Goal: Task Accomplishment & Management: Use online tool/utility

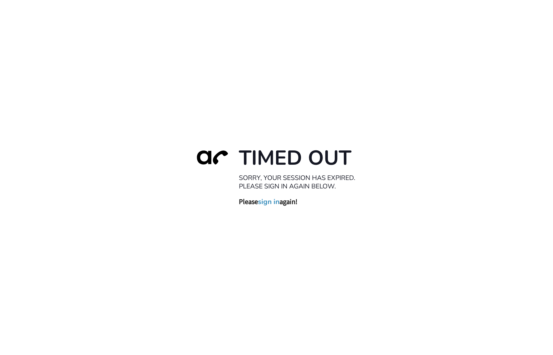
click at [267, 203] on link "sign in" at bounding box center [269, 202] width 22 height 9
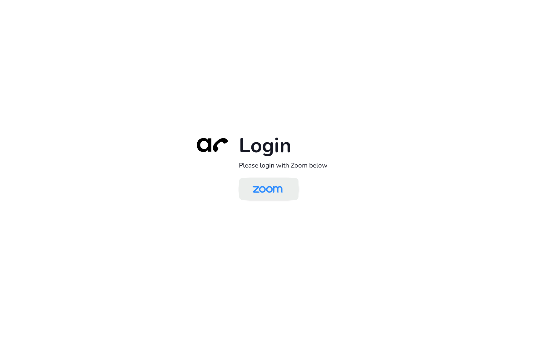
click at [269, 180] on img at bounding box center [267, 189] width 43 height 20
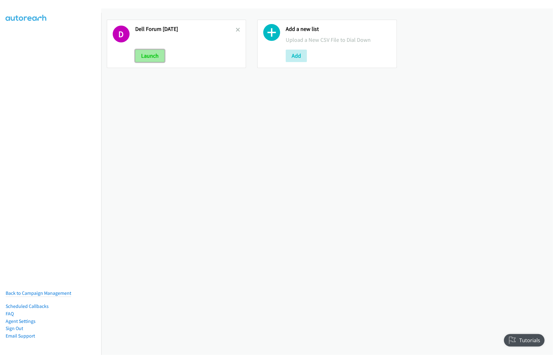
click at [153, 56] on button "Launch" at bounding box center [149, 56] width 29 height 12
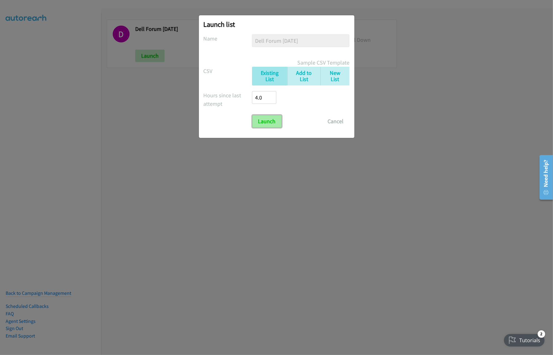
click at [270, 126] on input "Launch" at bounding box center [266, 121] width 29 height 12
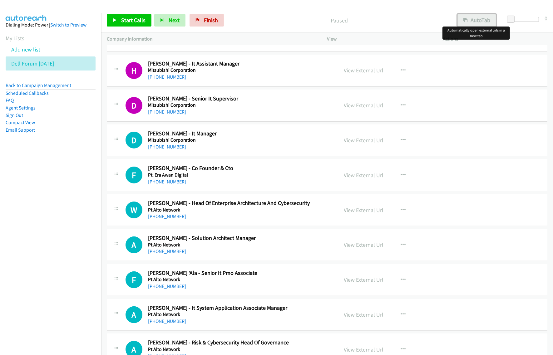
click at [479, 25] on button "AutoTab" at bounding box center [476, 20] width 39 height 12
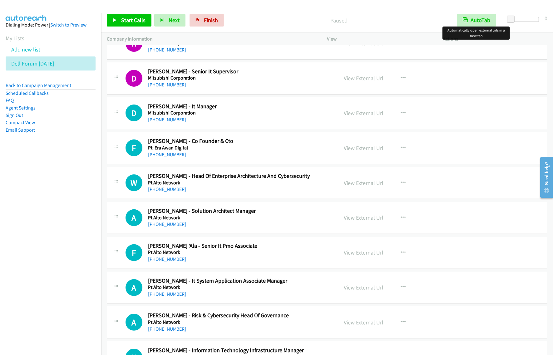
scroll to position [156, 0]
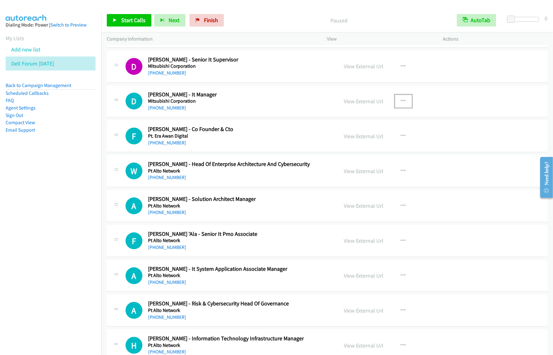
click at [402, 102] on icon "button" at bounding box center [403, 101] width 5 height 5
click at [351, 145] on link "Start Calls Here" at bounding box center [369, 142] width 83 height 12
click at [402, 101] on icon "button" at bounding box center [403, 101] width 5 height 5
click at [362, 140] on link "Start Calls Here" at bounding box center [369, 142] width 83 height 12
click at [132, 21] on span "Start Calls" at bounding box center [133, 20] width 24 height 7
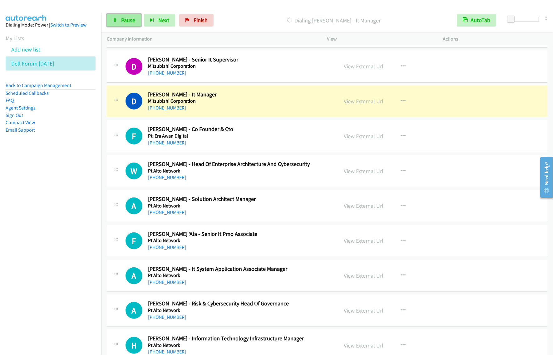
click at [126, 23] on span "Pause" at bounding box center [128, 20] width 14 height 7
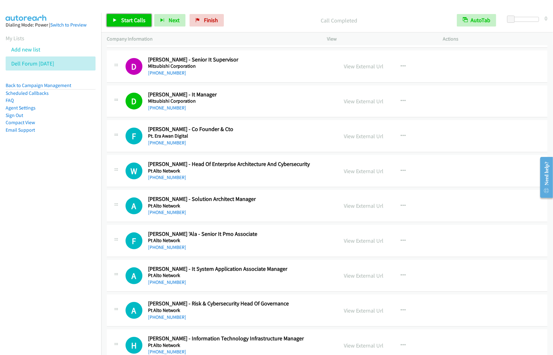
click at [135, 18] on span "Start Calls" at bounding box center [133, 20] width 24 height 7
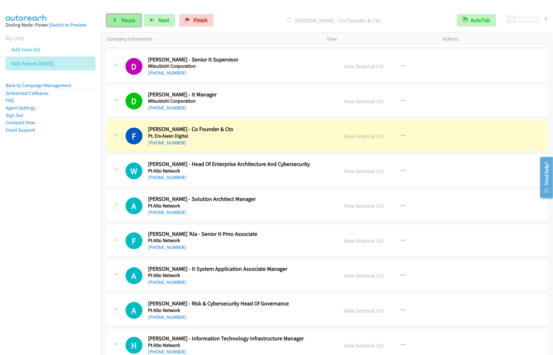
click at [132, 23] on span "Pause" at bounding box center [128, 20] width 14 height 7
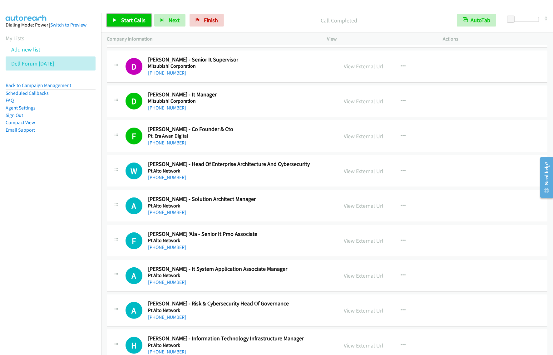
click at [132, 21] on span "Start Calls" at bounding box center [133, 20] width 24 height 7
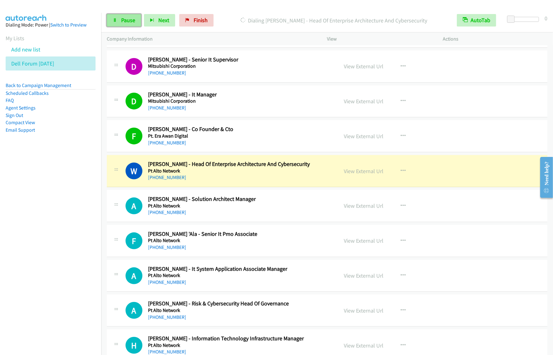
click at [122, 20] on span "Pause" at bounding box center [128, 20] width 14 height 7
click at [37, 205] on nav "Dialing Mode: Power | Switch to Preview My Lists Add new list Dell Forum Sept18…" at bounding box center [50, 190] width 101 height 355
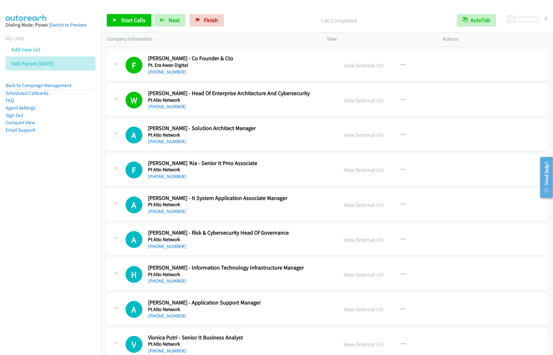
scroll to position [234, 0]
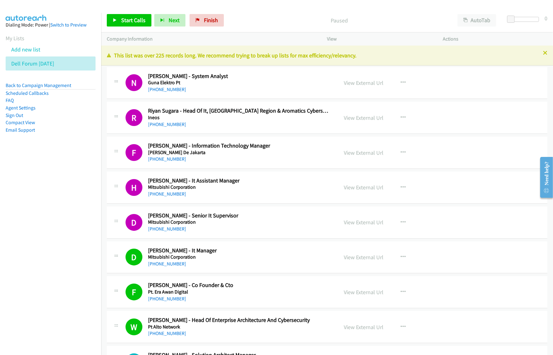
drag, startPoint x: 77, startPoint y: 206, endPoint x: 81, endPoint y: 205, distance: 4.5
click at [77, 206] on nav "Dialing Mode: Power | Switch to Preview My Lists Add new list Dell Forum Sept18…" at bounding box center [50, 190] width 101 height 355
click at [487, 19] on button "AutoTab" at bounding box center [476, 20] width 39 height 12
drag, startPoint x: 56, startPoint y: 305, endPoint x: 209, endPoint y: 176, distance: 199.3
click at [56, 305] on nav "Dialing Mode: Power | Switch to Preview My Lists Add new list Dell Forum Sept18…" at bounding box center [50, 190] width 101 height 355
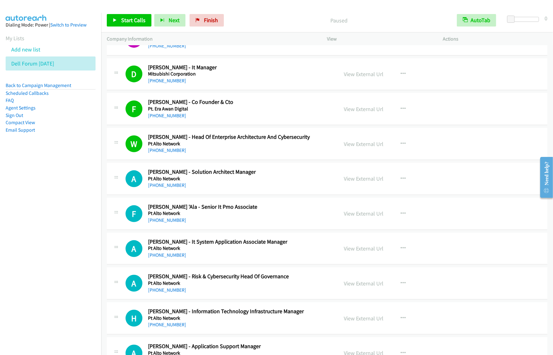
scroll to position [234, 0]
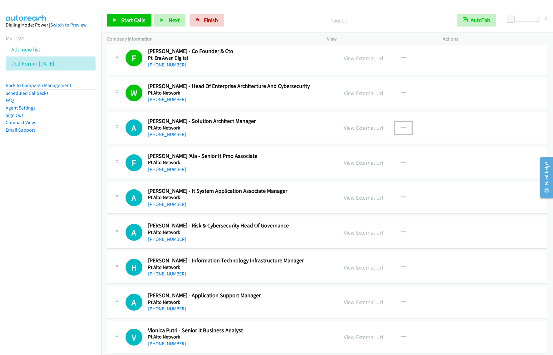
click at [403, 126] on button "button" at bounding box center [403, 128] width 17 height 12
click at [362, 169] on link "Start Calls Here" at bounding box center [369, 169] width 83 height 12
click at [402, 131] on button "button" at bounding box center [403, 128] width 17 height 12
click at [376, 167] on link "Start Calls Here" at bounding box center [369, 169] width 83 height 12
click at [131, 19] on span "Start Calls" at bounding box center [133, 20] width 24 height 7
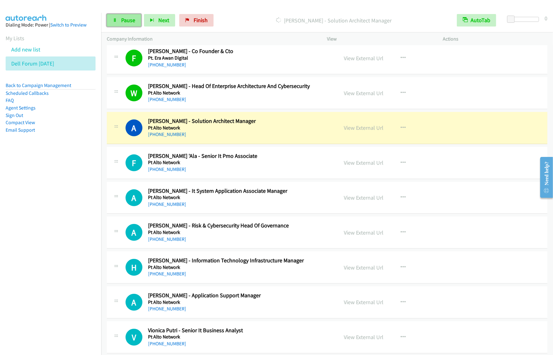
click at [116, 18] on icon at bounding box center [115, 20] width 4 height 4
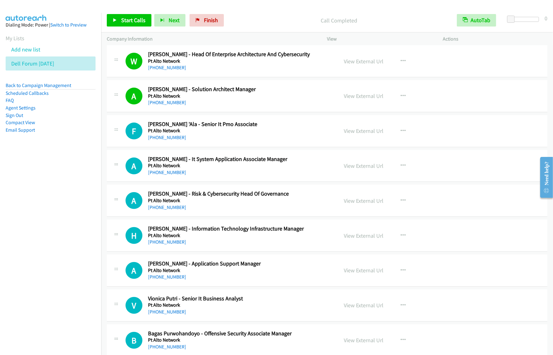
scroll to position [312, 0]
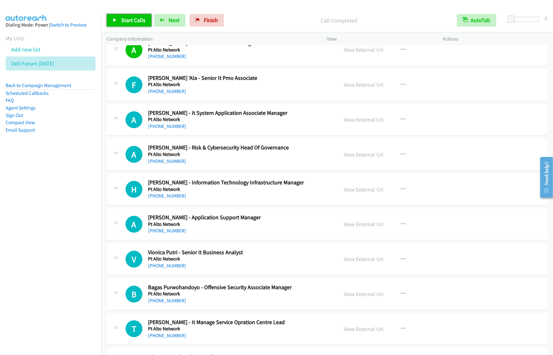
click at [141, 20] on span "Start Calls" at bounding box center [133, 20] width 24 height 7
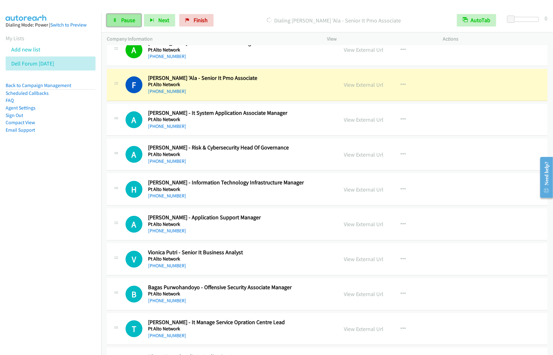
drag, startPoint x: 132, startPoint y: 24, endPoint x: 136, endPoint y: 25, distance: 3.8
click at [132, 24] on link "Pause" at bounding box center [124, 20] width 34 height 12
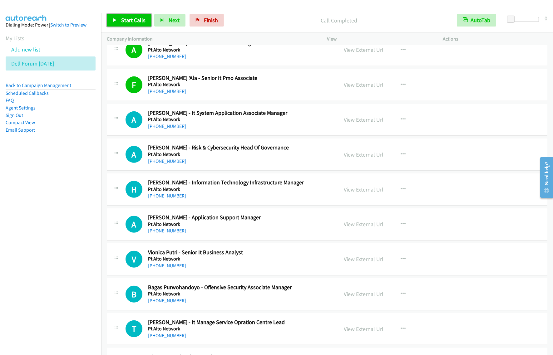
click at [139, 26] on link "Start Calls" at bounding box center [129, 20] width 45 height 12
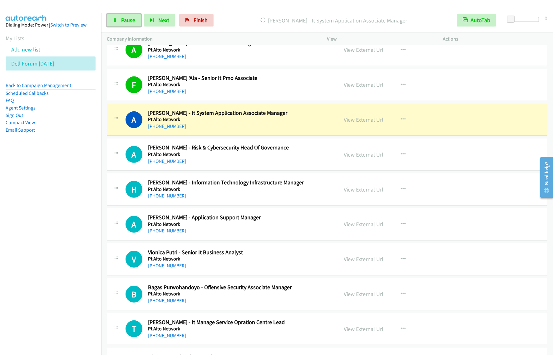
drag, startPoint x: 122, startPoint y: 22, endPoint x: 191, endPoint y: 2, distance: 71.2
click at [122, 22] on span "Pause" at bounding box center [128, 20] width 14 height 7
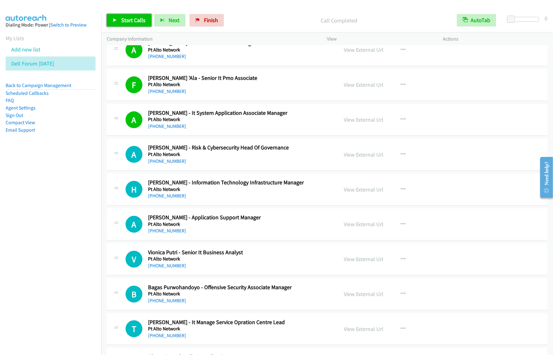
click at [136, 22] on span "Start Calls" at bounding box center [133, 20] width 24 height 7
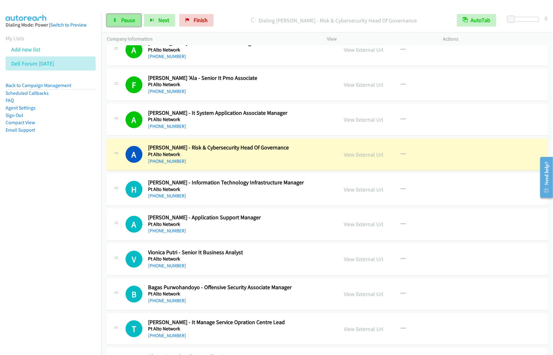
click at [133, 23] on span "Pause" at bounding box center [128, 20] width 14 height 7
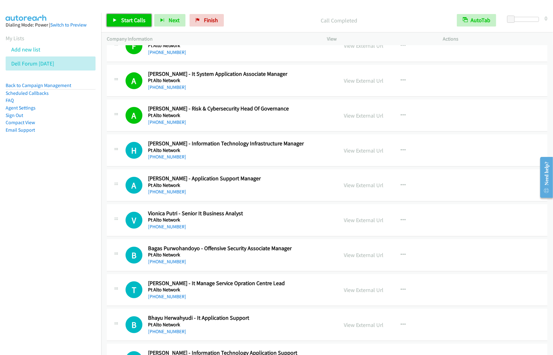
click at [127, 16] on link "Start Calls" at bounding box center [129, 20] width 45 height 12
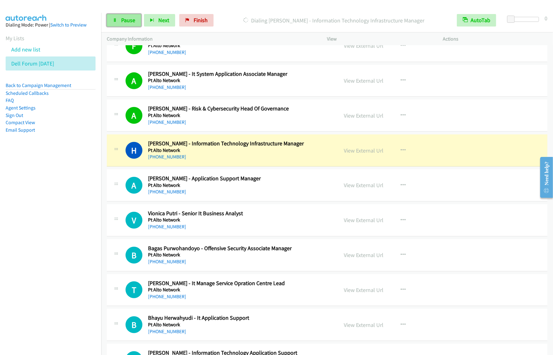
click at [137, 24] on link "Pause" at bounding box center [124, 20] width 34 height 12
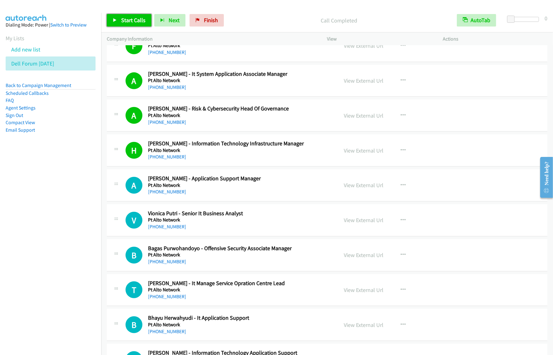
click at [137, 19] on span "Start Calls" at bounding box center [133, 20] width 24 height 7
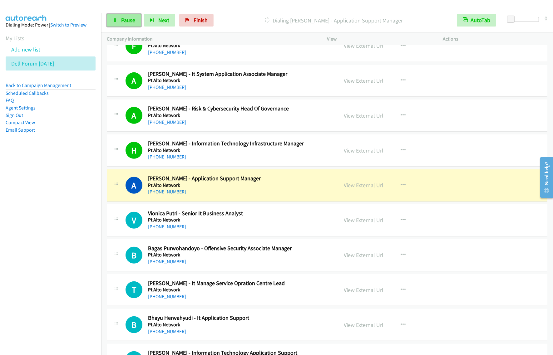
click at [125, 24] on link "Pause" at bounding box center [124, 20] width 34 height 12
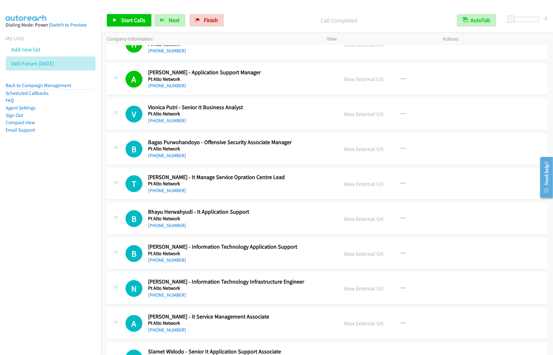
scroll to position [468, 0]
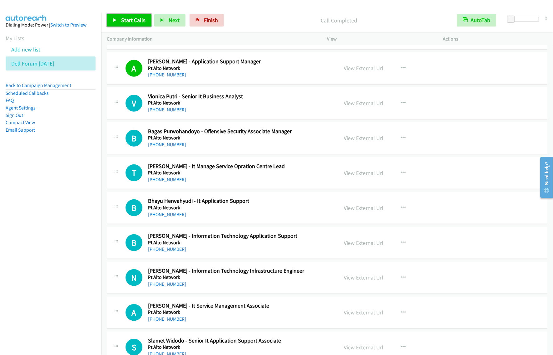
click at [134, 20] on span "Start Calls" at bounding box center [133, 20] width 24 height 7
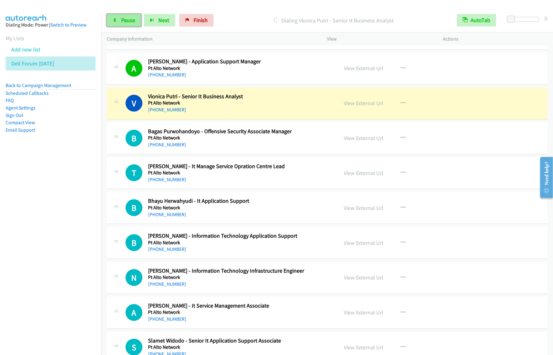
click at [120, 24] on link "Pause" at bounding box center [124, 20] width 34 height 12
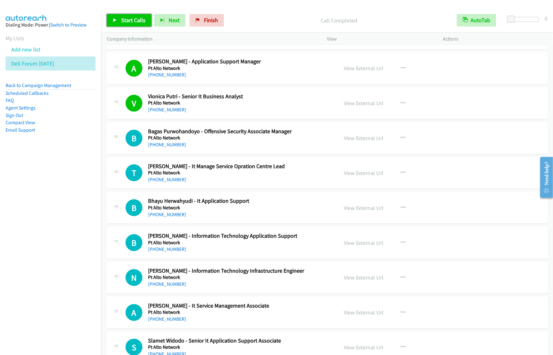
click at [140, 19] on span "Start Calls" at bounding box center [133, 20] width 24 height 7
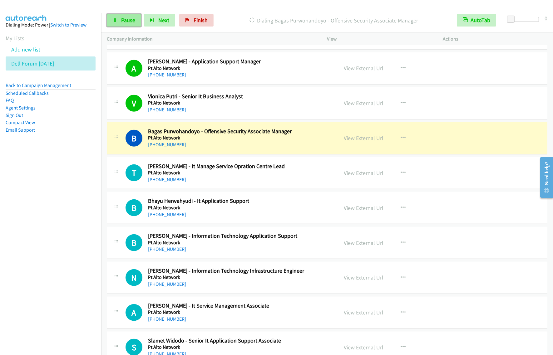
click at [135, 19] on link "Pause" at bounding box center [124, 20] width 34 height 12
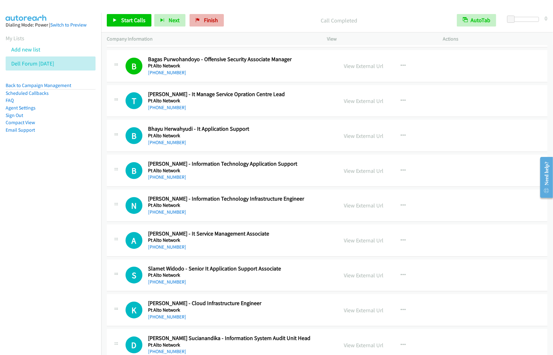
scroll to position [546, 0]
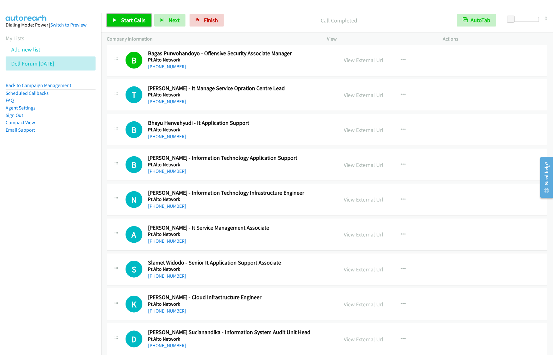
click at [136, 19] on span "Start Calls" at bounding box center [133, 20] width 24 height 7
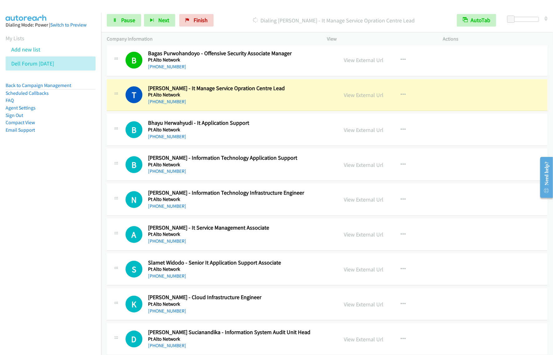
click at [85, 200] on nav "Dialing Mode: Power | Switch to Preview My Lists Add new list Dell Forum Sept18…" at bounding box center [50, 190] width 101 height 355
click at [132, 23] on span "Pause" at bounding box center [128, 20] width 14 height 7
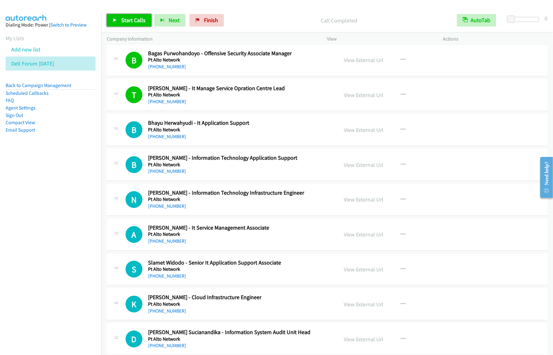
click at [121, 21] on span "Start Calls" at bounding box center [133, 20] width 24 height 7
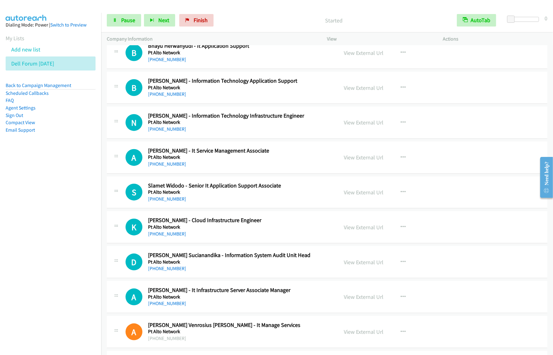
scroll to position [624, 0]
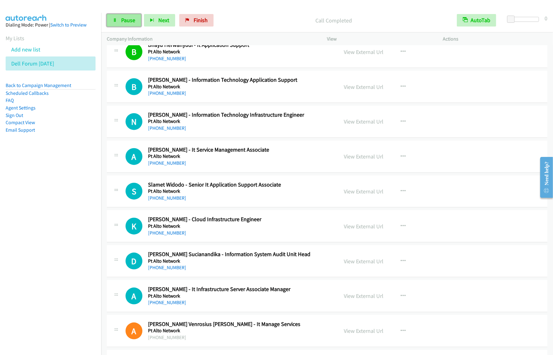
click at [125, 19] on span "Pause" at bounding box center [128, 20] width 14 height 7
click at [136, 18] on span "Start Calls" at bounding box center [133, 20] width 24 height 7
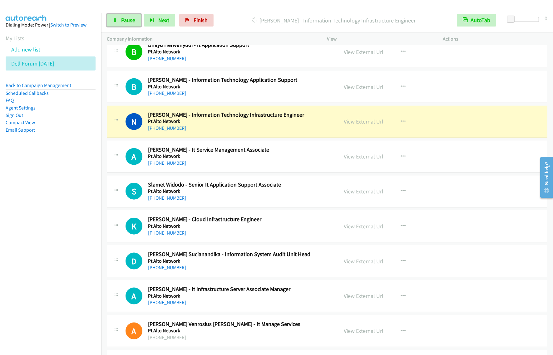
drag, startPoint x: 129, startPoint y: 17, endPoint x: 244, endPoint y: 53, distance: 120.7
click at [129, 17] on span "Pause" at bounding box center [128, 20] width 14 height 7
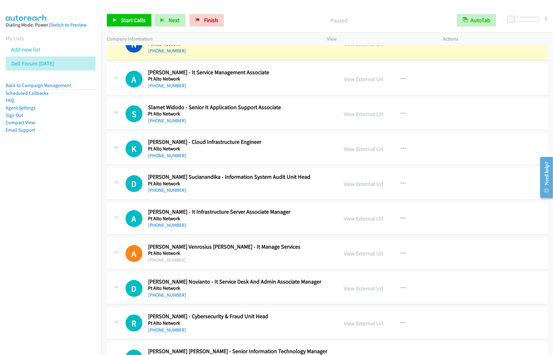
scroll to position [702, 0]
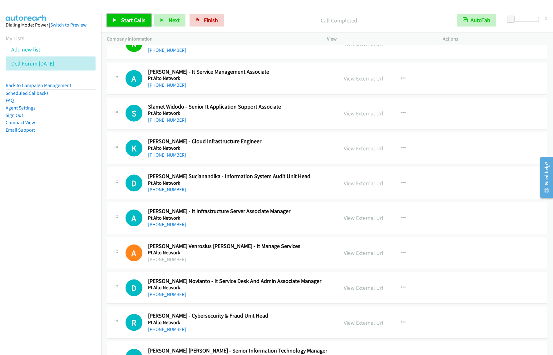
click at [124, 18] on span "Start Calls" at bounding box center [133, 20] width 24 height 7
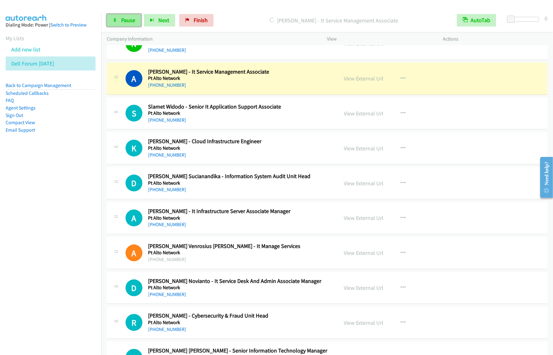
click at [121, 22] on span "Pause" at bounding box center [128, 20] width 14 height 7
click at [401, 76] on icon "button" at bounding box center [403, 78] width 5 height 5
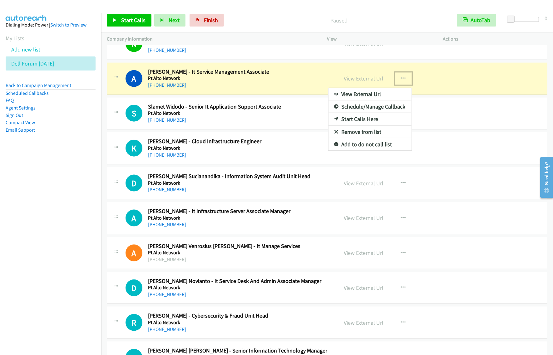
click at [390, 94] on link "View External Url" at bounding box center [369, 94] width 83 height 12
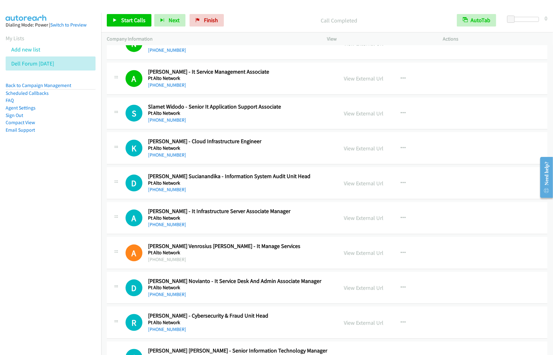
click at [76, 194] on nav "Dialing Mode: Power | Switch to Preview My Lists Add new list Dell Forum Sept18…" at bounding box center [50, 190] width 101 height 355
click at [131, 21] on span "Start Calls" at bounding box center [133, 20] width 24 height 7
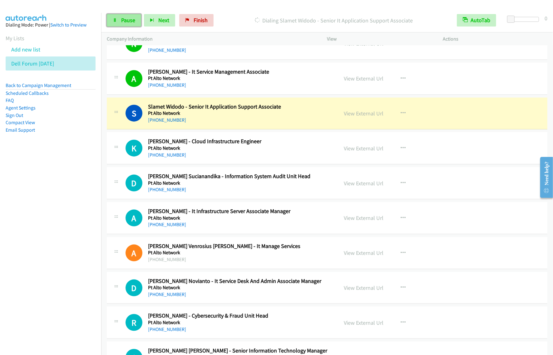
click at [126, 20] on span "Pause" at bounding box center [128, 20] width 14 height 7
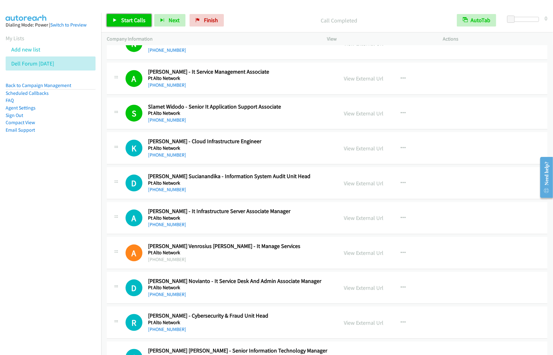
click at [131, 19] on span "Start Calls" at bounding box center [133, 20] width 24 height 7
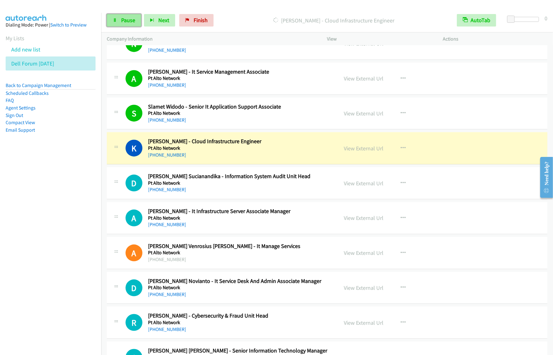
click at [125, 21] on span "Pause" at bounding box center [128, 20] width 14 height 7
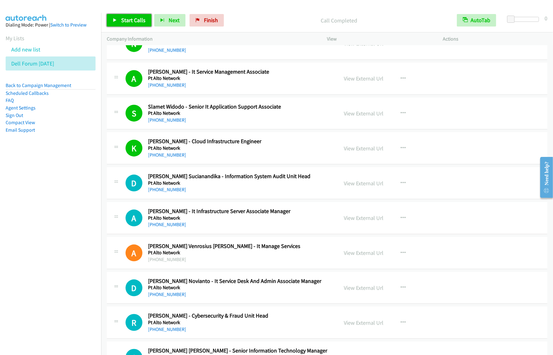
click at [133, 23] on span "Start Calls" at bounding box center [133, 20] width 24 height 7
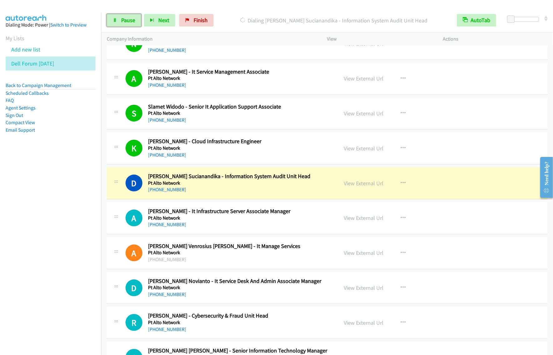
drag, startPoint x: 130, startPoint y: 24, endPoint x: 136, endPoint y: 27, distance: 6.1
click at [130, 24] on link "Pause" at bounding box center [124, 20] width 34 height 12
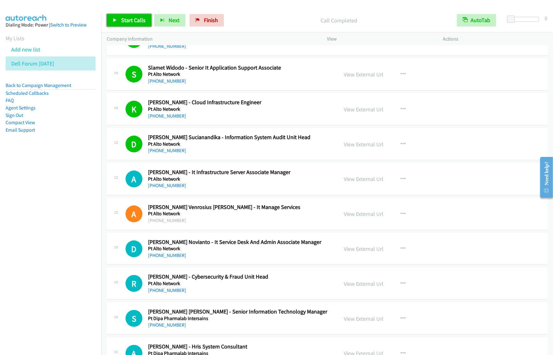
click at [137, 21] on span "Start Calls" at bounding box center [133, 20] width 24 height 7
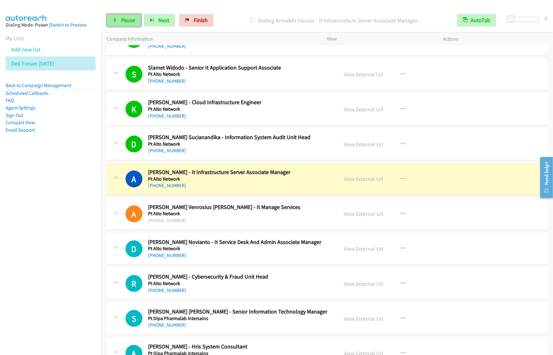
click at [125, 16] on link "Pause" at bounding box center [124, 20] width 34 height 12
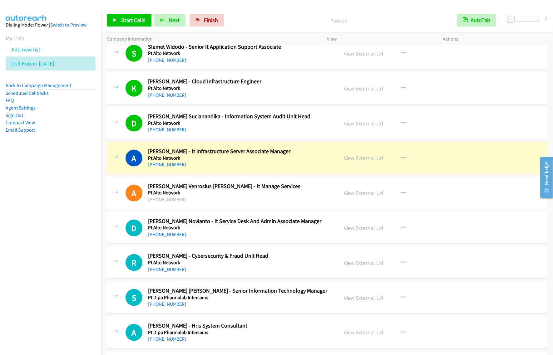
scroll to position [780, 0]
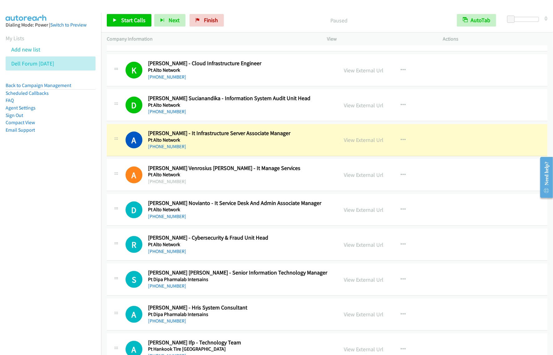
click at [37, 259] on nav "Dialing Mode: Power | Switch to Preview My Lists Add new list Dell Forum Sept18…" at bounding box center [50, 190] width 101 height 355
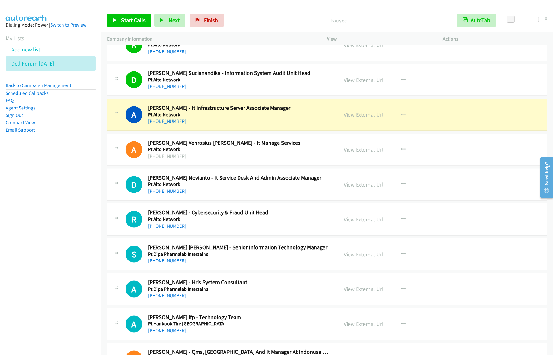
scroll to position [819, 0]
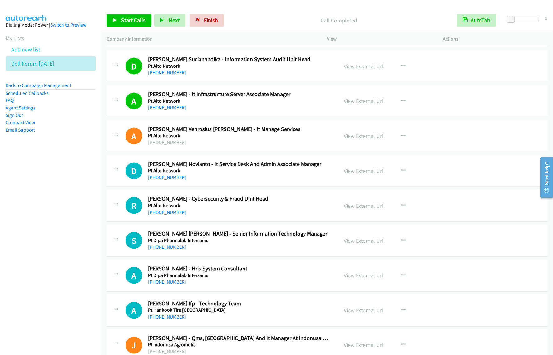
click at [60, 208] on nav "Dialing Mode: Power | Switch to Preview My Lists Add new list Dell Forum Sept18…" at bounding box center [50, 190] width 101 height 355
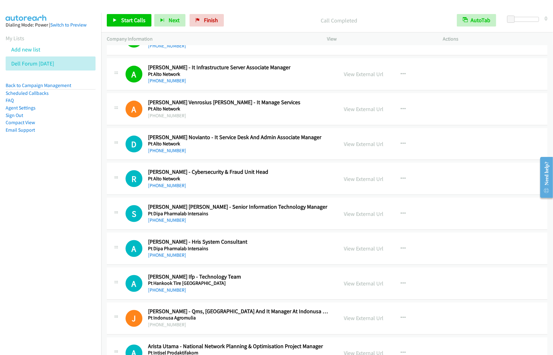
scroll to position [858, 0]
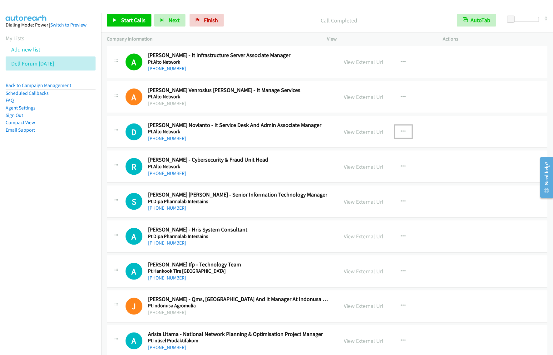
click at [401, 132] on icon "button" at bounding box center [403, 131] width 5 height 5
click at [369, 174] on link "Start Calls Here" at bounding box center [369, 172] width 83 height 12
click at [401, 131] on icon "button" at bounding box center [403, 131] width 5 height 5
click at [369, 174] on link "Start Calls Here" at bounding box center [369, 172] width 83 height 12
click at [140, 19] on span "Start Calls" at bounding box center [133, 20] width 24 height 7
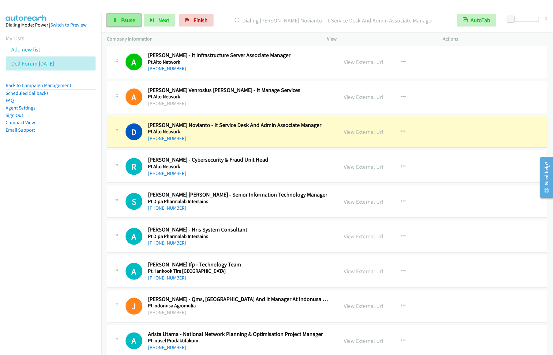
click at [134, 21] on span "Pause" at bounding box center [128, 20] width 14 height 7
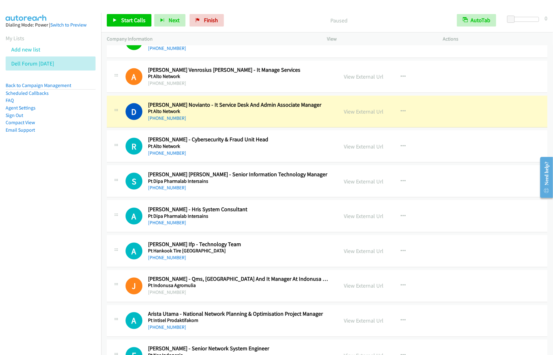
scroll to position [897, 0]
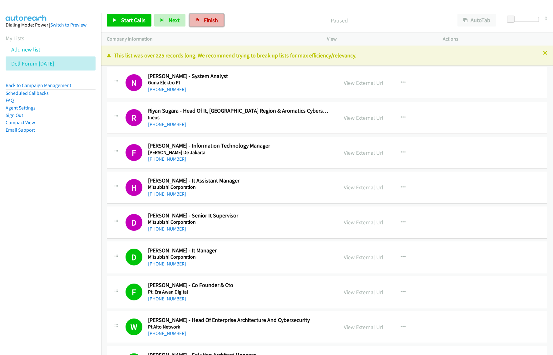
click at [204, 19] on span "Finish" at bounding box center [211, 20] width 14 height 7
